Goal: Task Accomplishment & Management: Use online tool/utility

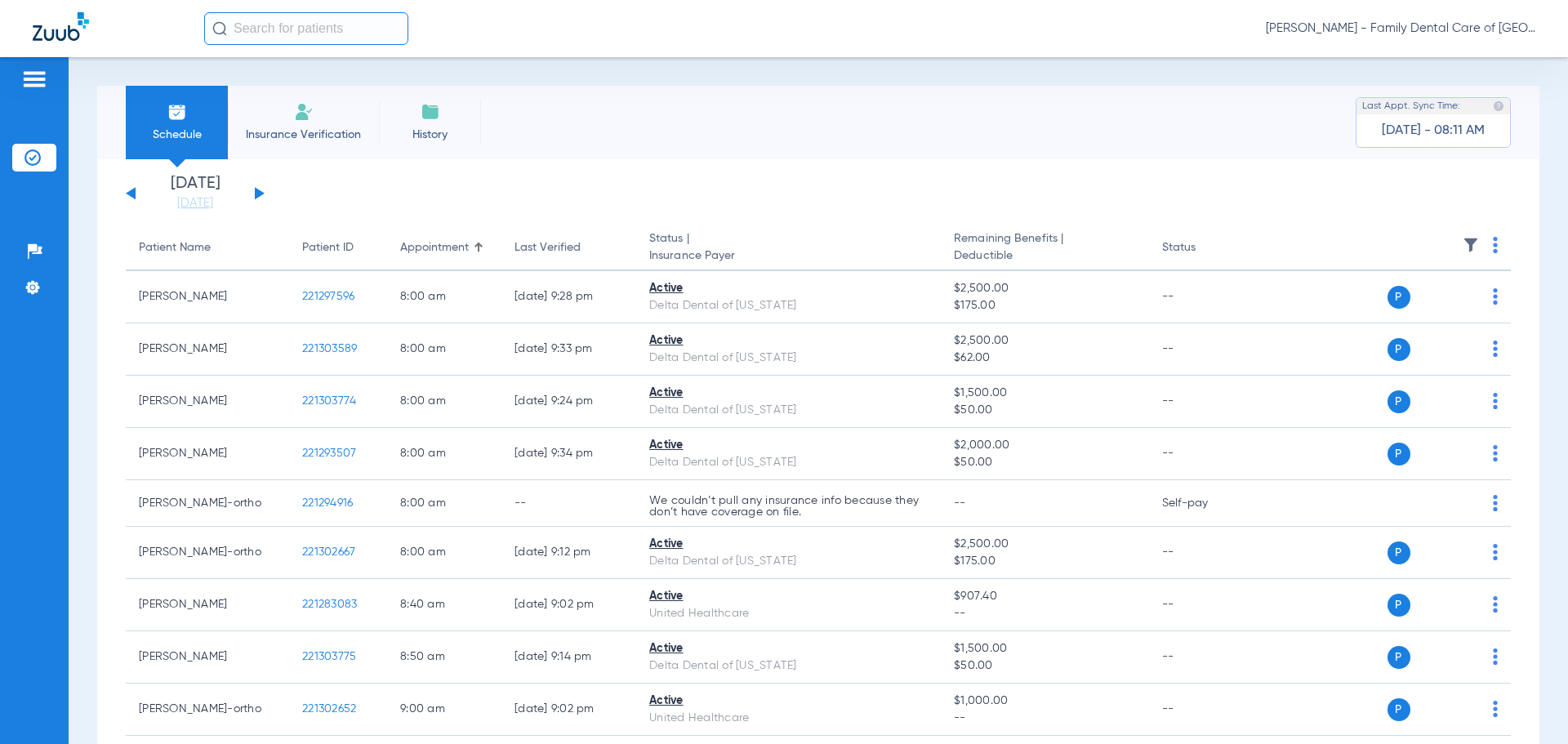
click at [315, 126] on span "Insurance Verification" at bounding box center [303, 135] width 127 height 17
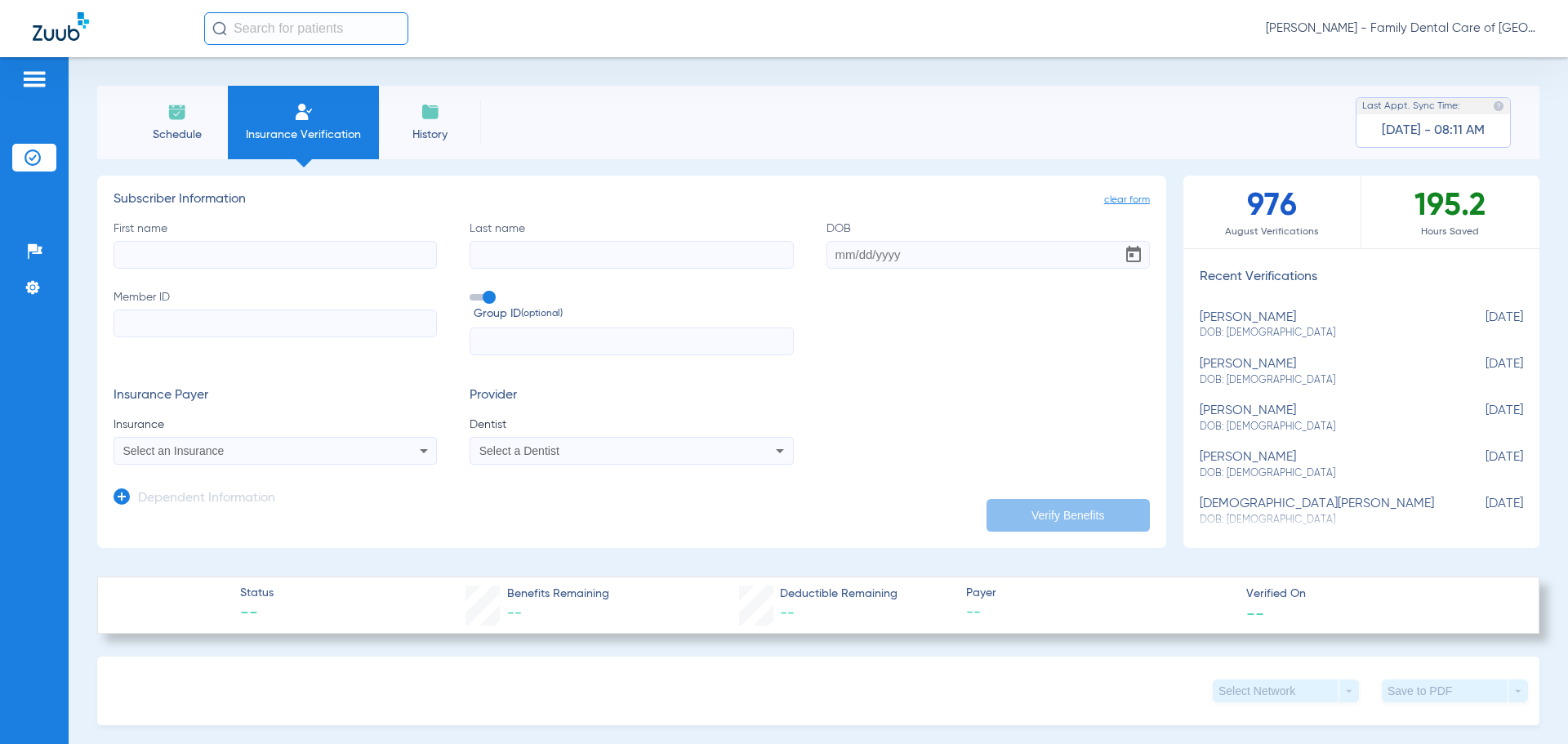
click at [286, 255] on input "First name" at bounding box center [275, 254] width 324 height 27
type input "[PERSON_NAME]"
type input "[DATE]"
drag, startPoint x: 213, startPoint y: 329, endPoint x: 312, endPoint y: 327, distance: 99.0
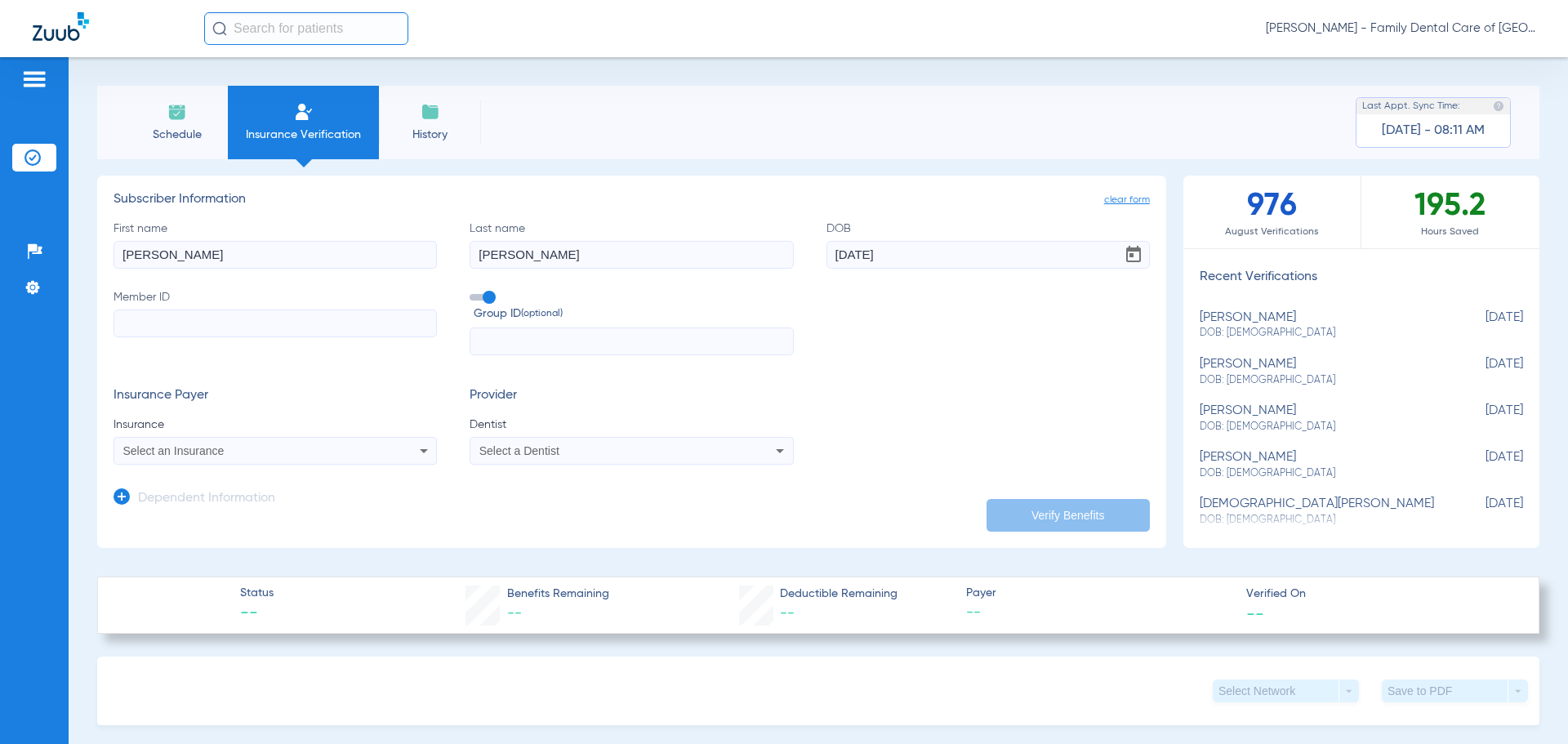
click at [213, 329] on input "Member ID" at bounding box center [275, 323] width 324 height 27
paste input "890105470"
type input "890105470"
click at [483, 298] on span at bounding box center [481, 297] width 24 height 7
click at [473, 291] on input "Group ID (optional)" at bounding box center [473, 291] width 0 height 0
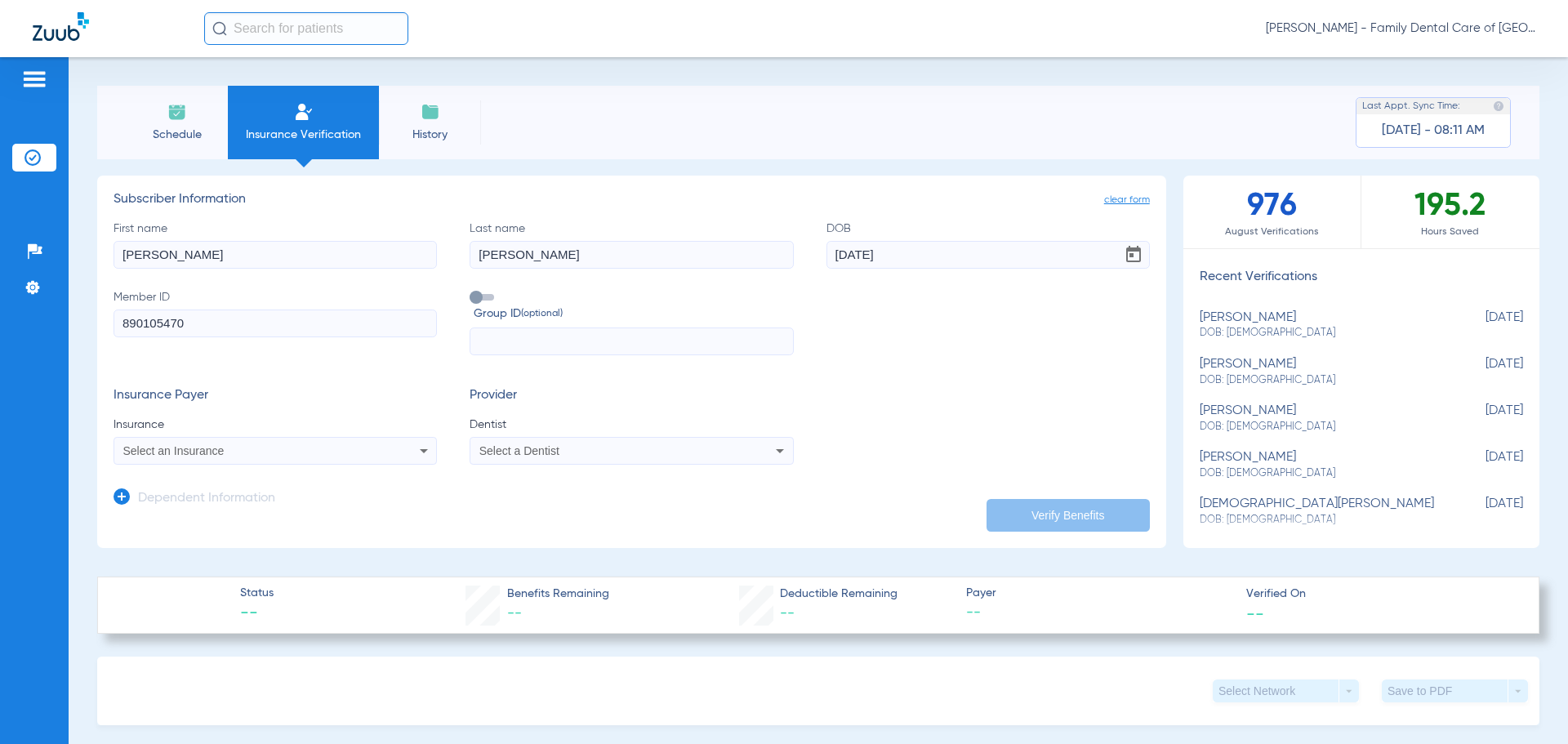
click at [400, 444] on div "Select an Insurance" at bounding box center [275, 451] width 322 height 20
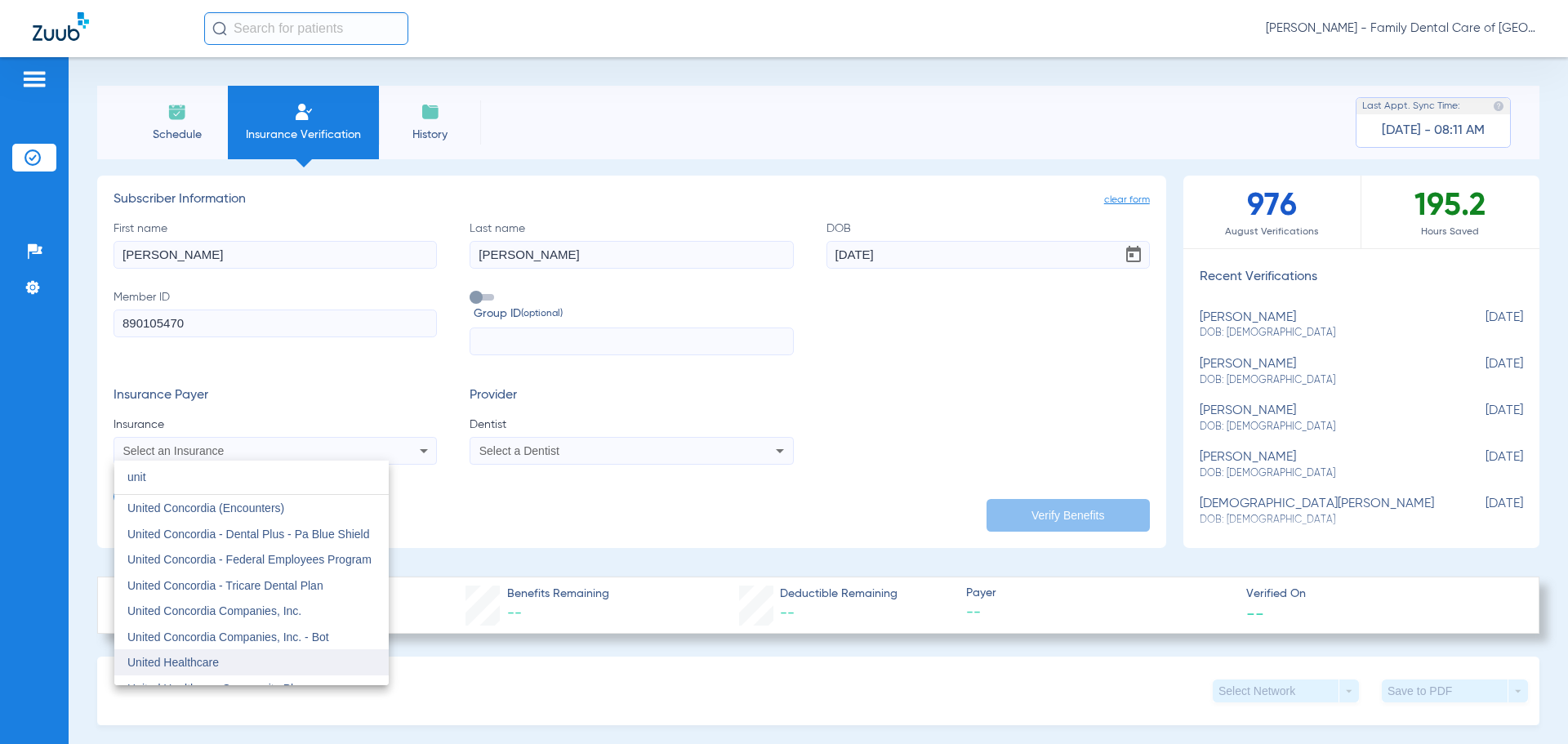
type input "unit"
click at [204, 658] on span "United Healthcare" at bounding box center [173, 662] width 92 height 13
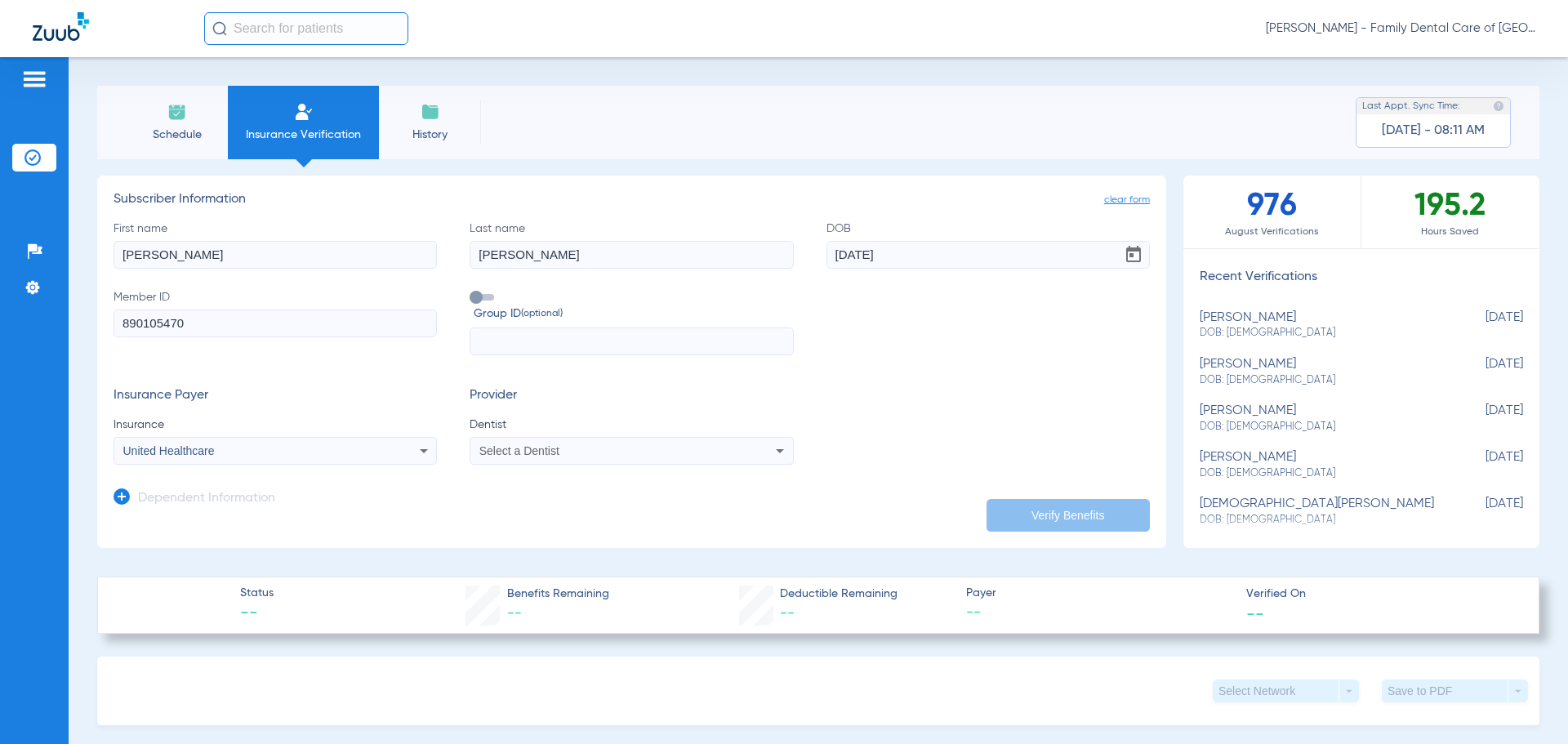
click at [587, 459] on div "Select a Dentist" at bounding box center [631, 451] width 322 height 20
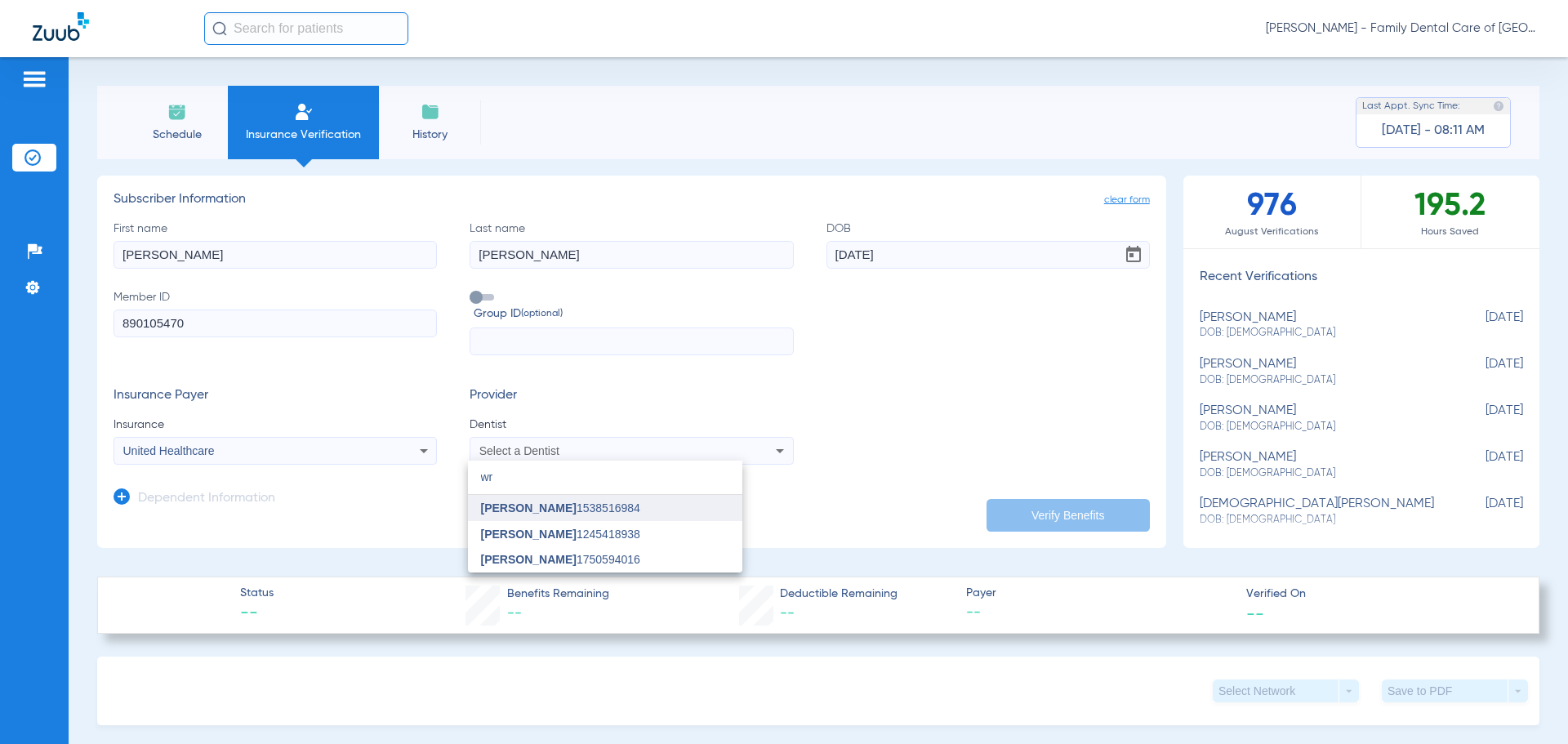
type input "wr"
click at [558, 507] on span "[PERSON_NAME]" at bounding box center [528, 508] width 96 height 13
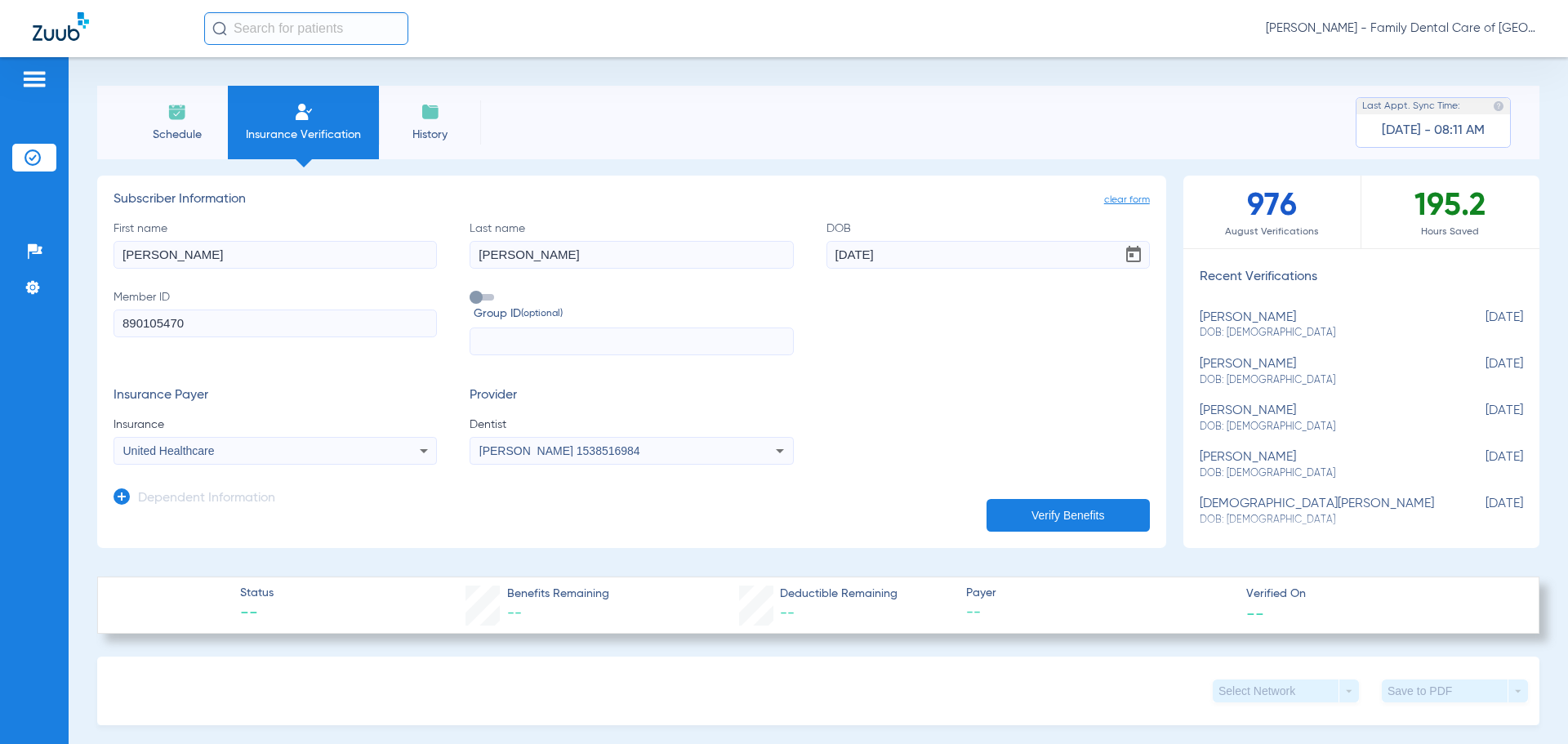
click at [1005, 513] on button "Verify Benefits" at bounding box center [1068, 515] width 163 height 32
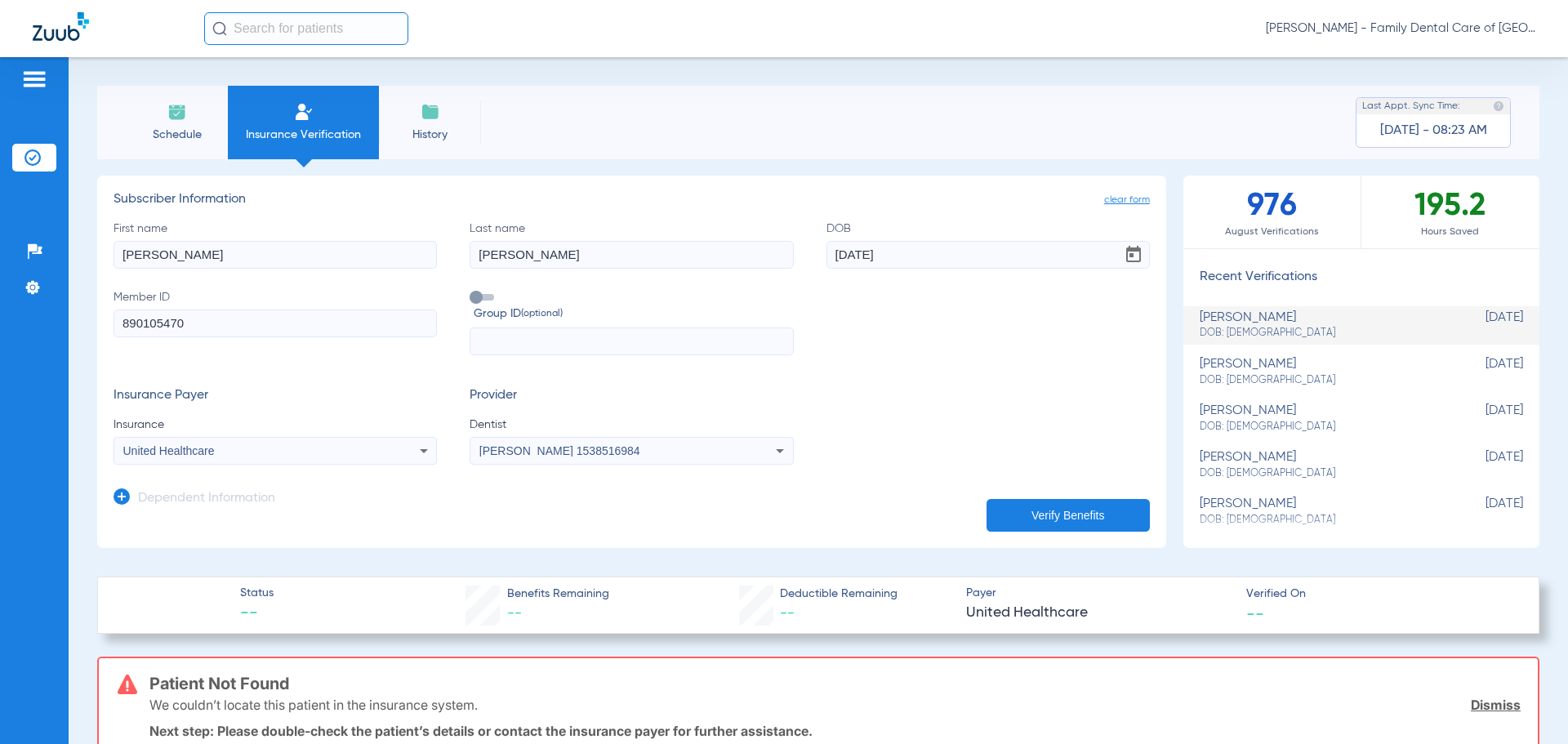
click at [402, 444] on div "United Healthcare" at bounding box center [275, 451] width 322 height 20
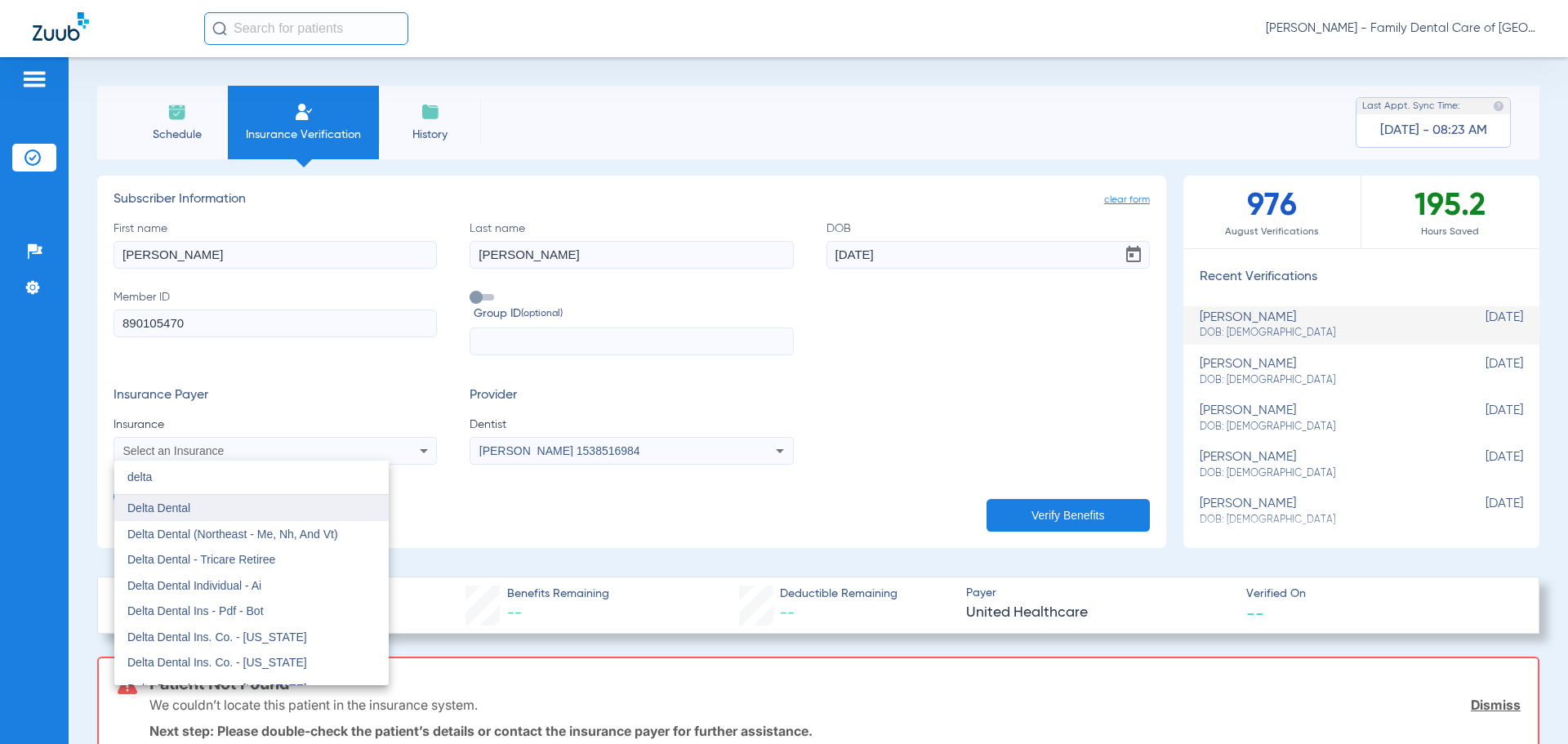
type input "delta"
click at [213, 507] on mat-option "Delta Dental" at bounding box center [251, 508] width 275 height 26
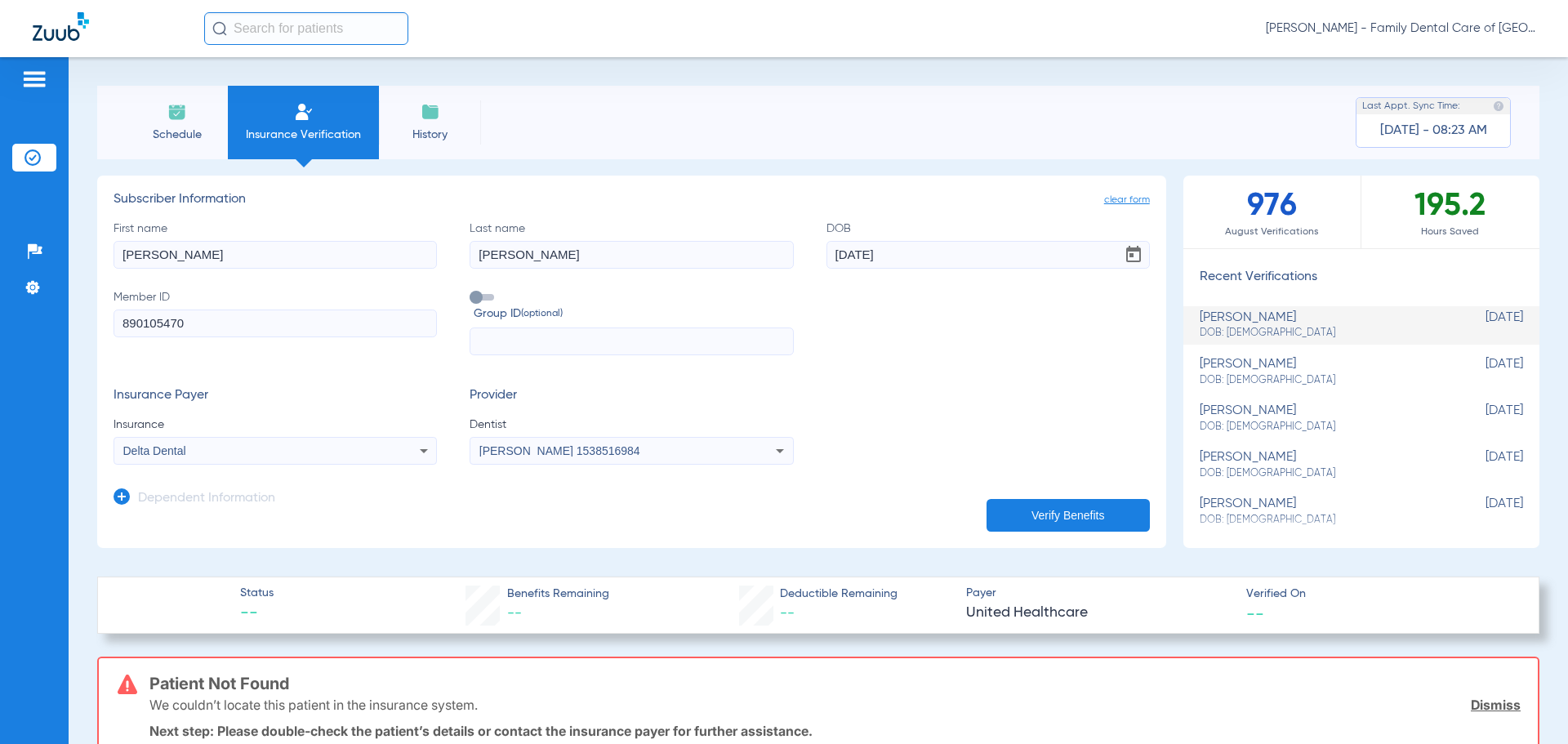
click at [1041, 509] on button "Verify Benefits" at bounding box center [1068, 515] width 163 height 32
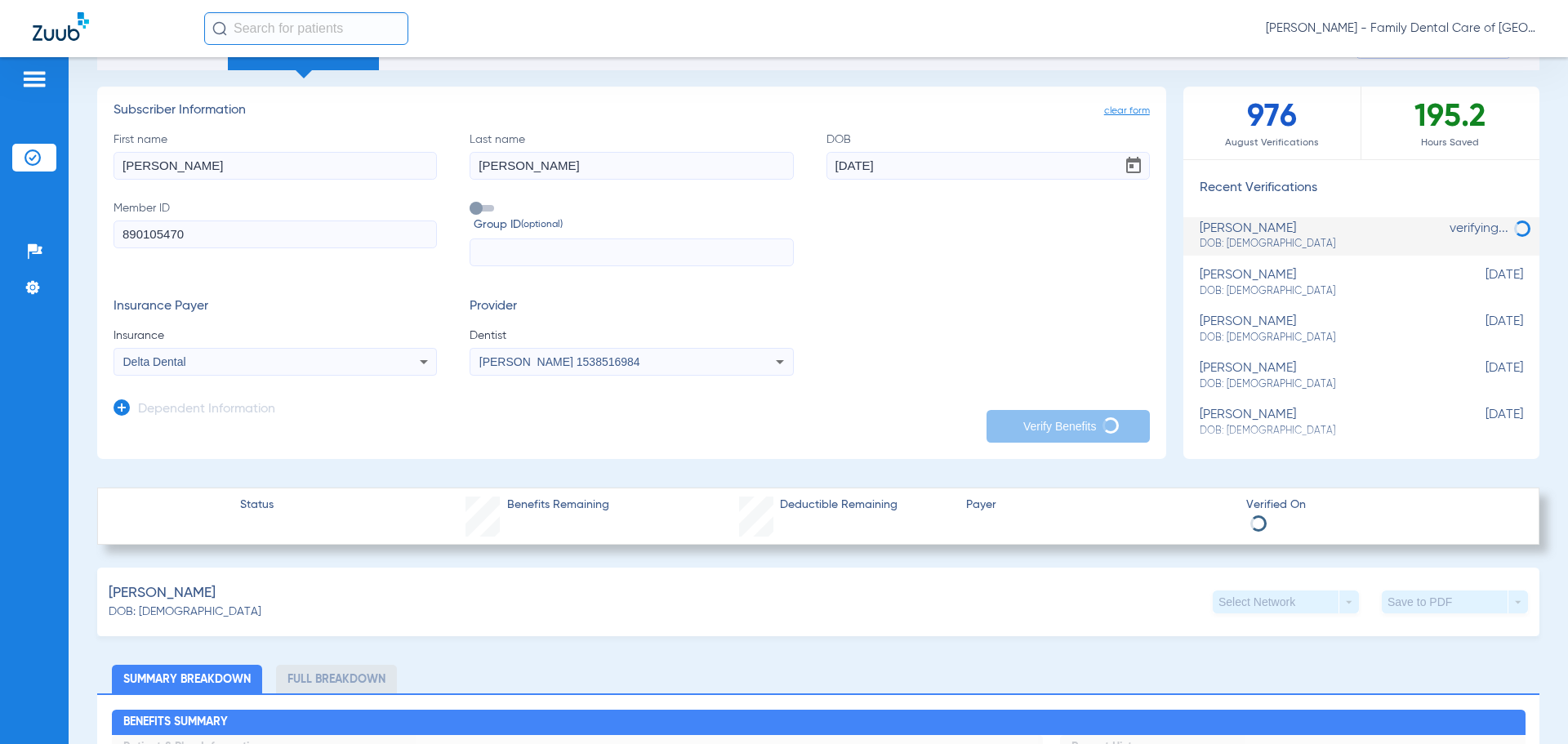
scroll to position [82, 0]
